Goal: Browse casually

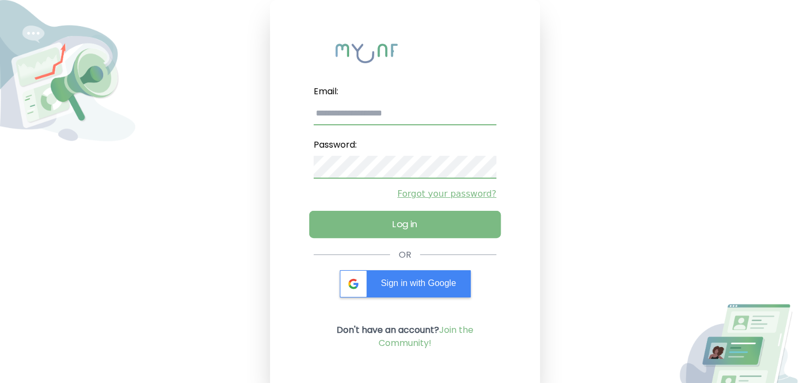
type input "**********"
click at [374, 229] on button "Log in" at bounding box center [405, 224] width 192 height 27
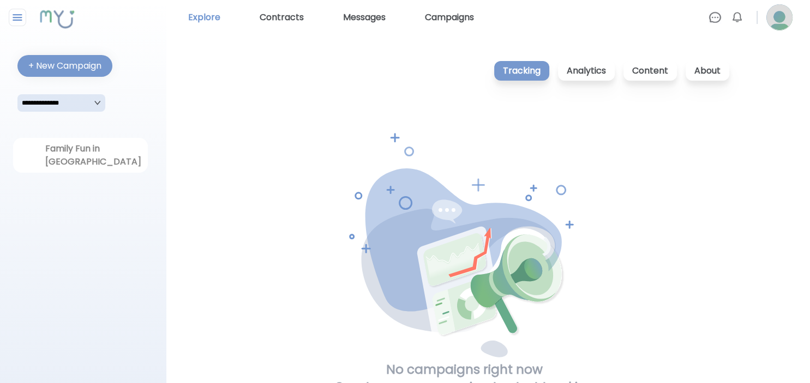
click at [209, 19] on link "Explore" at bounding box center [204, 17] width 41 height 17
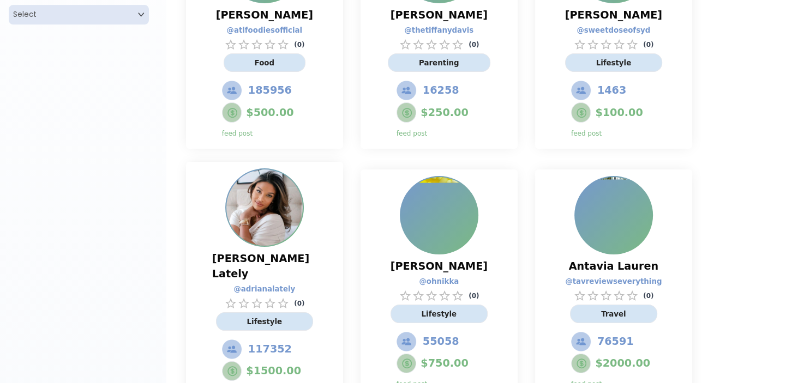
scroll to position [327, 0]
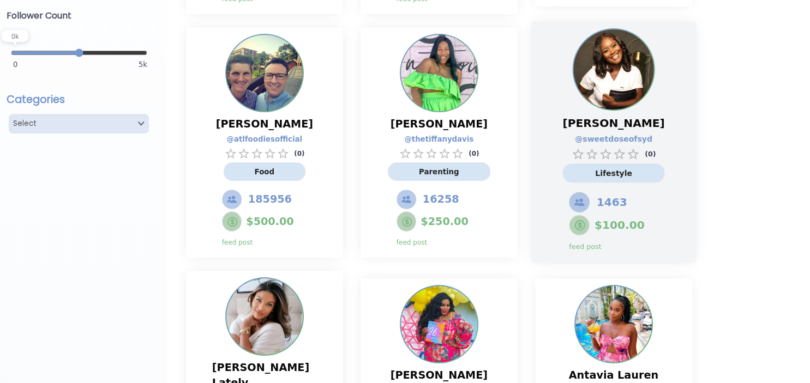
click at [620, 65] on img at bounding box center [613, 70] width 80 height 80
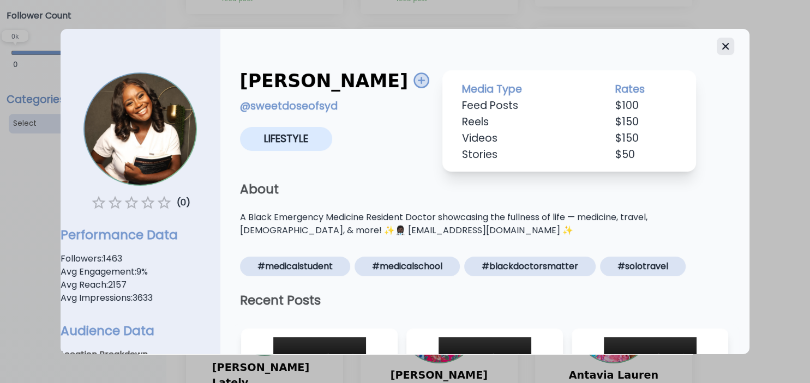
click at [722, 45] on icon "button" at bounding box center [725, 46] width 7 height 7
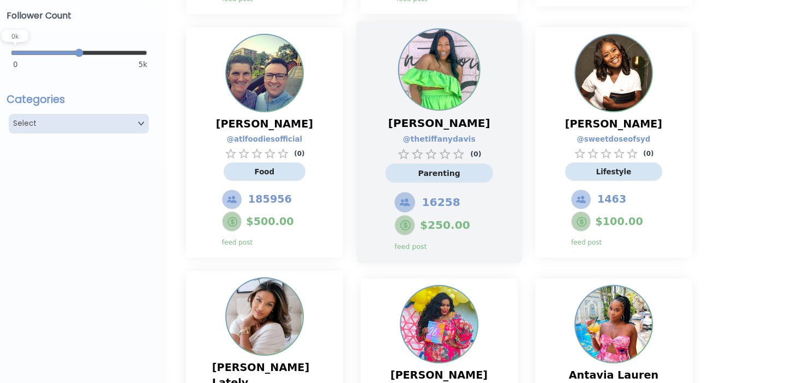
click at [460, 65] on img at bounding box center [439, 70] width 80 height 80
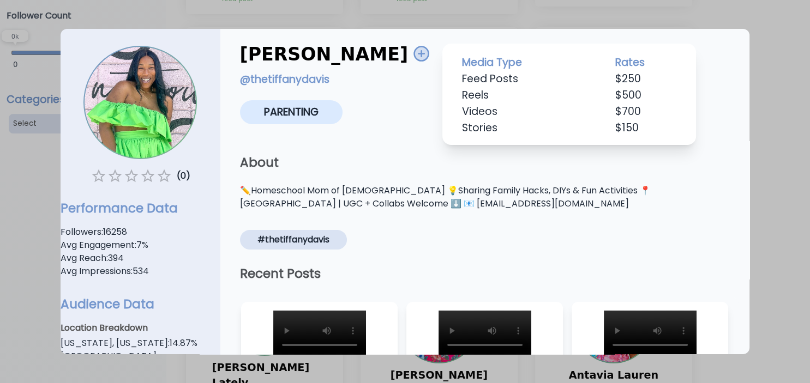
scroll to position [28, 0]
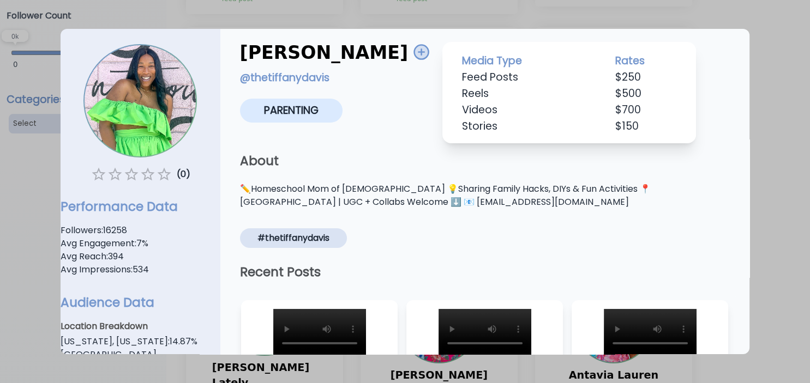
click at [793, 39] on div at bounding box center [405, 191] width 810 height 383
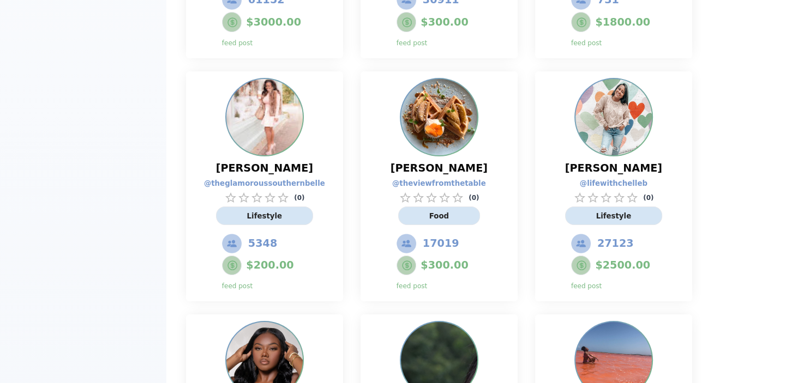
scroll to position [1036, 0]
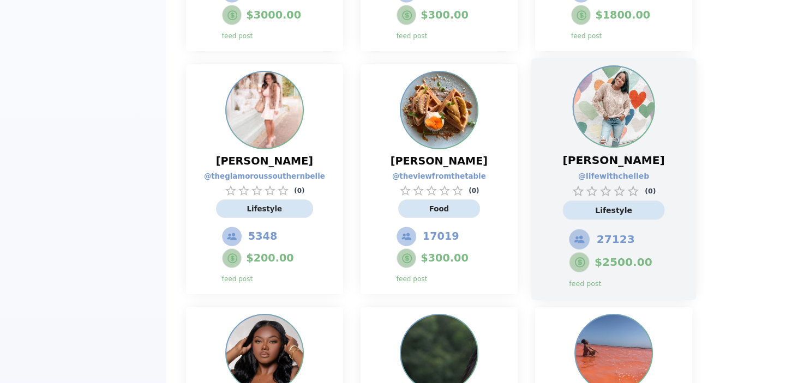
click at [627, 67] on img at bounding box center [613, 107] width 80 height 80
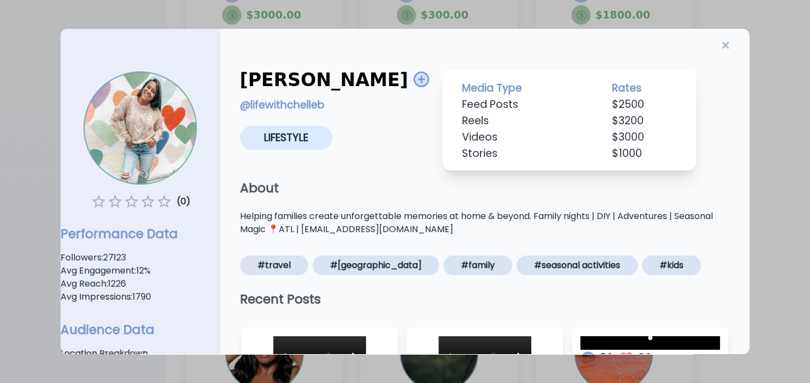
scroll to position [0, 0]
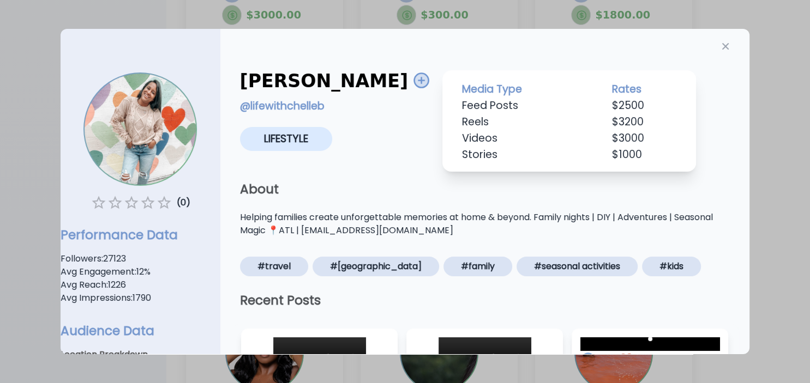
click at [784, 57] on div at bounding box center [405, 191] width 810 height 383
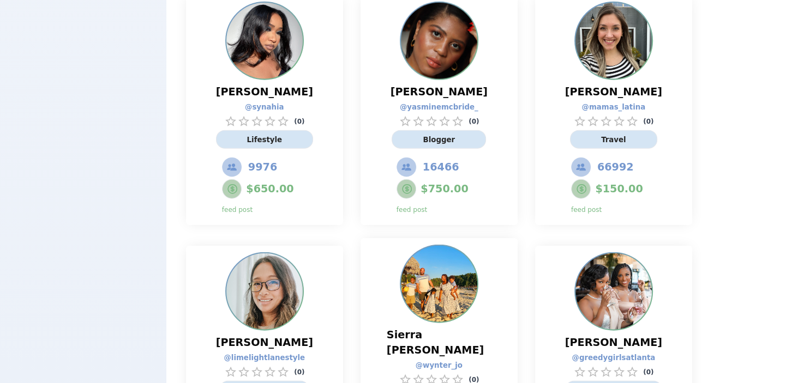
scroll to position [2563, 0]
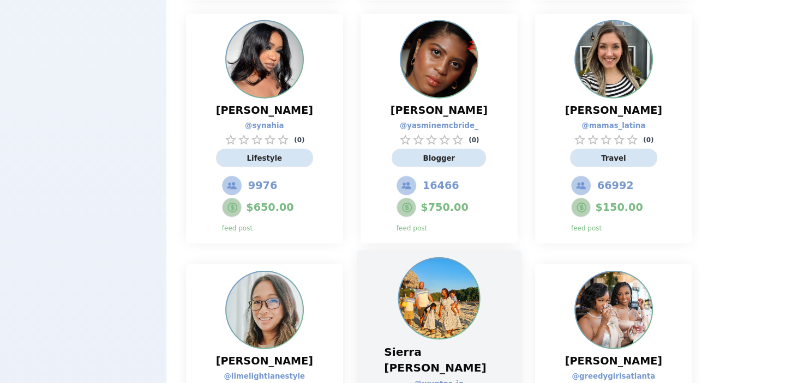
click at [454, 259] on img at bounding box center [439, 299] width 80 height 80
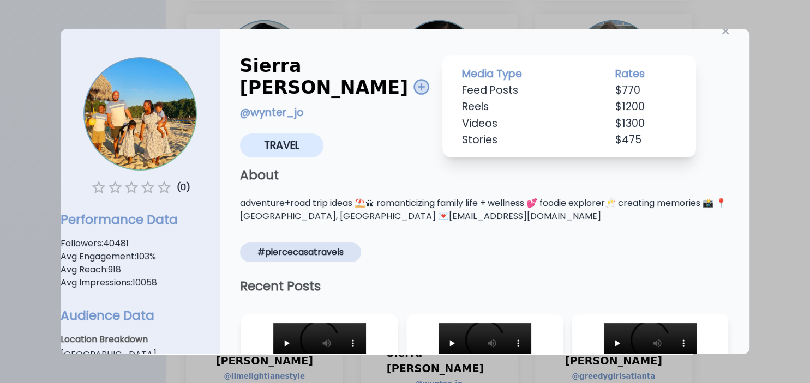
scroll to position [0, 0]
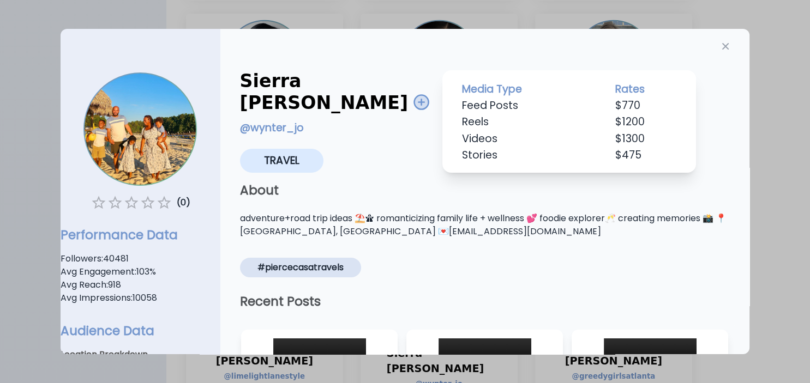
click at [798, 49] on div at bounding box center [405, 191] width 810 height 383
